Goal: Transaction & Acquisition: Purchase product/service

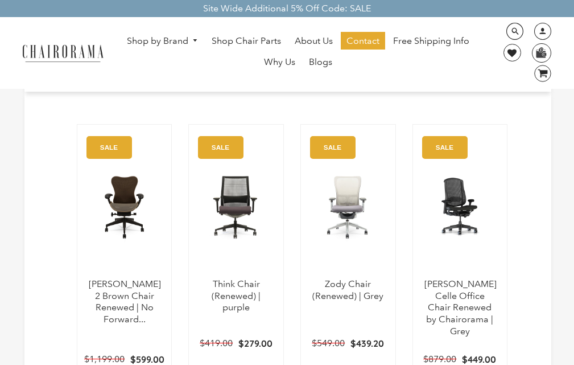
click at [179, 60] on ul "Shop by Brand [GEOGRAPHIC_DATA] [PERSON_NAME] Steelcase [PERSON_NAME] Human Sca…" at bounding box center [298, 53] width 368 height 42
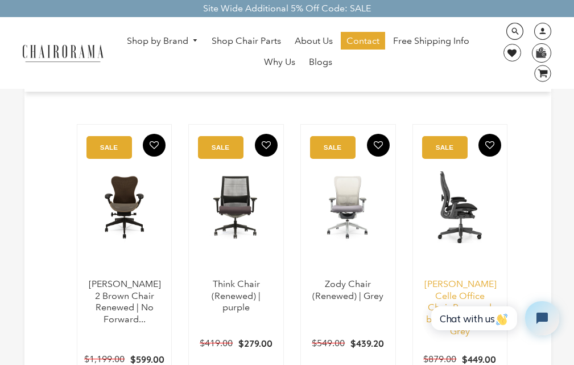
scroll to position [23, 0]
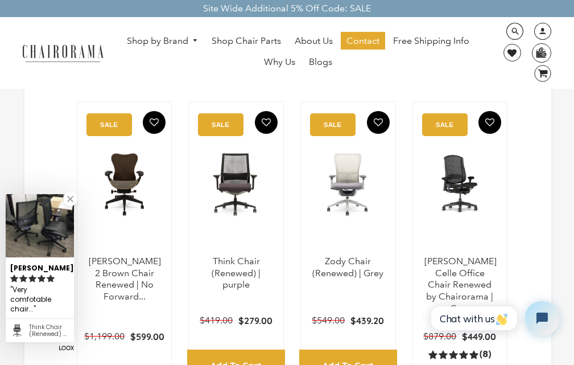
click at [349, 61] on ul "Shop by Brand [GEOGRAPHIC_DATA] [PERSON_NAME] Steelcase [PERSON_NAME] Human Sca…" at bounding box center [298, 53] width 368 height 42
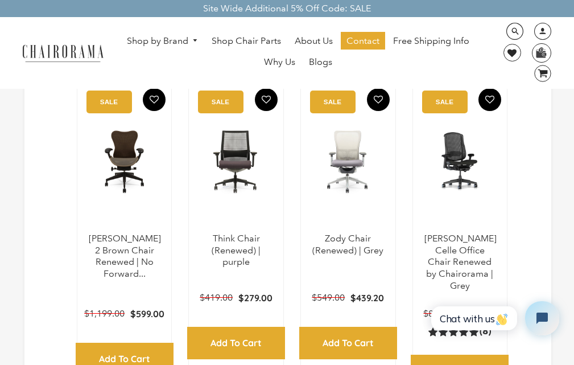
scroll to position [68, 0]
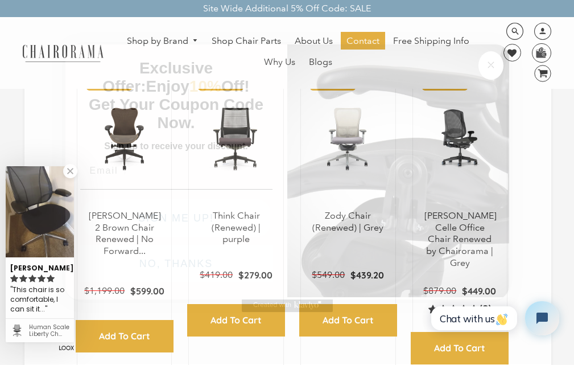
click at [94, 189] on img "POPUP Form" at bounding box center [176, 189] width 192 height 1
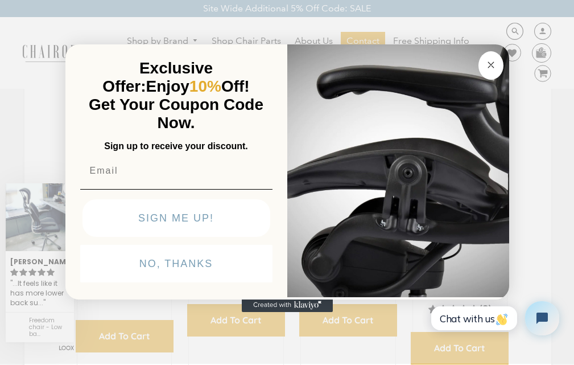
click at [484, 58] on circle "Close dialog" at bounding box center [490, 64] width 13 height 13
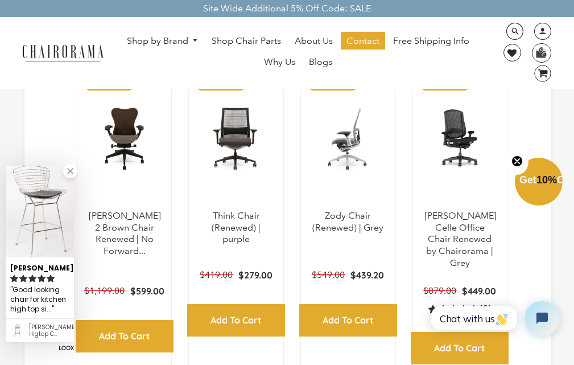
click at [342, 169] on img at bounding box center [348, 139] width 72 height 142
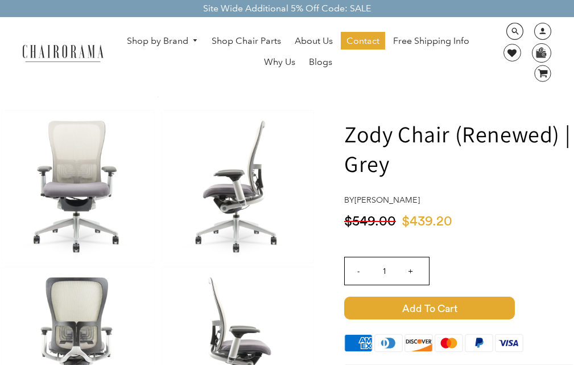
click at [51, 67] on div "Shop by Brand [GEOGRAPHIC_DATA] [PERSON_NAME] Steelcase [PERSON_NAME] Human Sca…" at bounding box center [287, 53] width 574 height 72
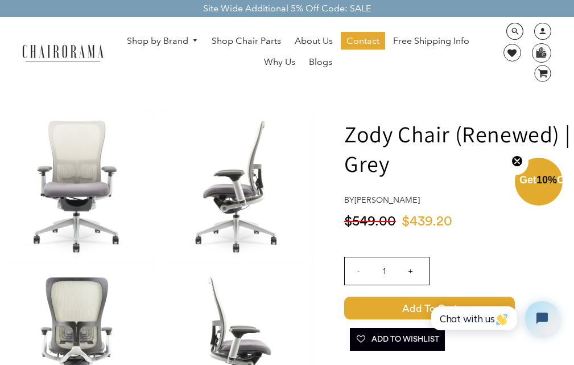
click at [30, 43] on img at bounding box center [62, 53] width 91 height 20
